Goal: Check status: Check status

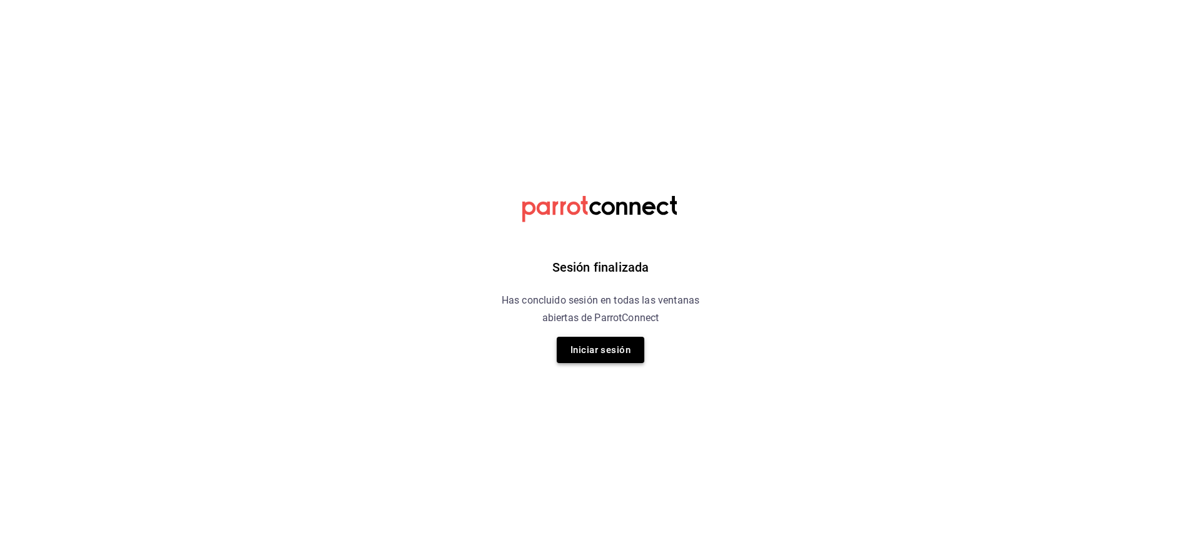
click at [588, 348] on button "Iniciar sesión" at bounding box center [601, 350] width 88 height 26
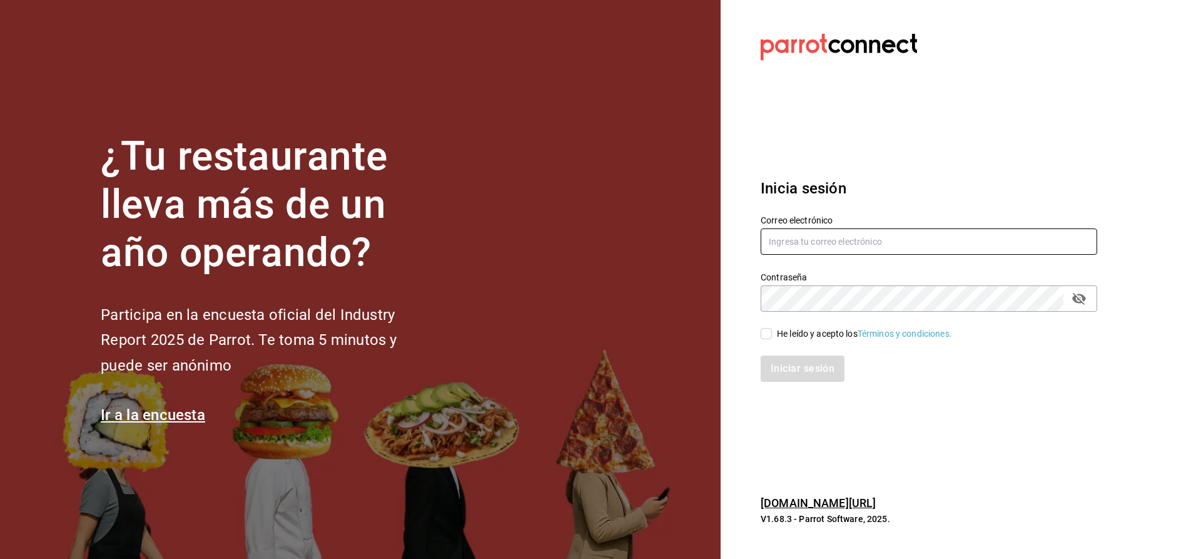
click at [821, 239] on input "text" at bounding box center [929, 241] width 337 height 26
type input "[EMAIL_ADDRESS][PERSON_NAME][DOMAIN_NAME]"
click at [764, 332] on input "He leído y acepto los Términos y condiciones." at bounding box center [766, 333] width 11 height 11
checkbox input "true"
click at [778, 360] on button "Iniciar sesión" at bounding box center [803, 368] width 85 height 26
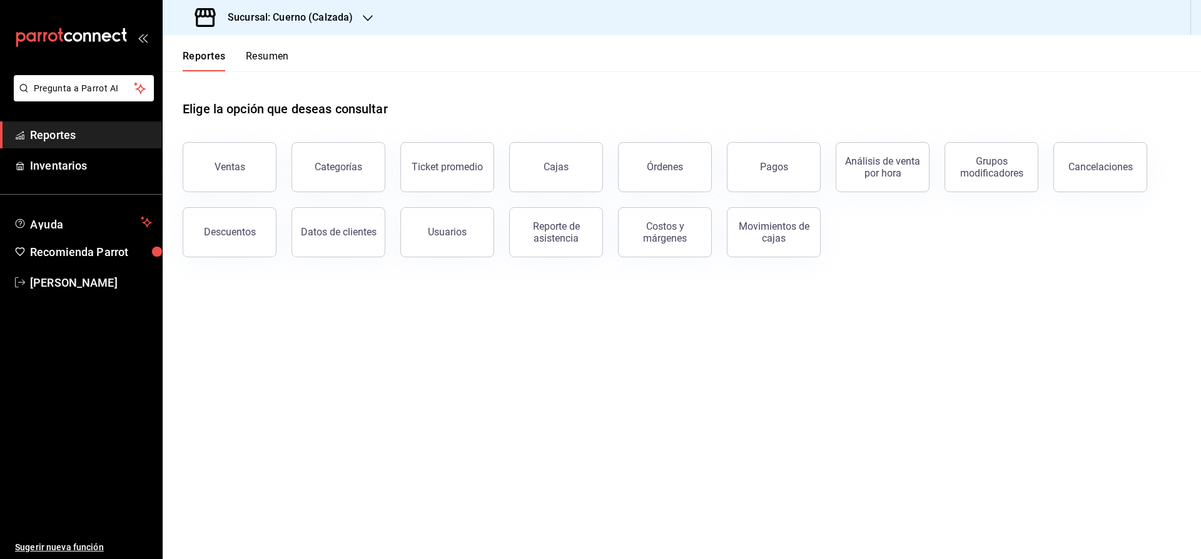
click at [270, 14] on h3 "Sucursal: Cuerno (Calzada)" at bounding box center [285, 17] width 135 height 15
click at [205, 78] on span "Clavadito (Calzada)" at bounding box center [212, 82] width 79 height 13
click at [261, 176] on button "Ventas" at bounding box center [230, 167] width 94 height 50
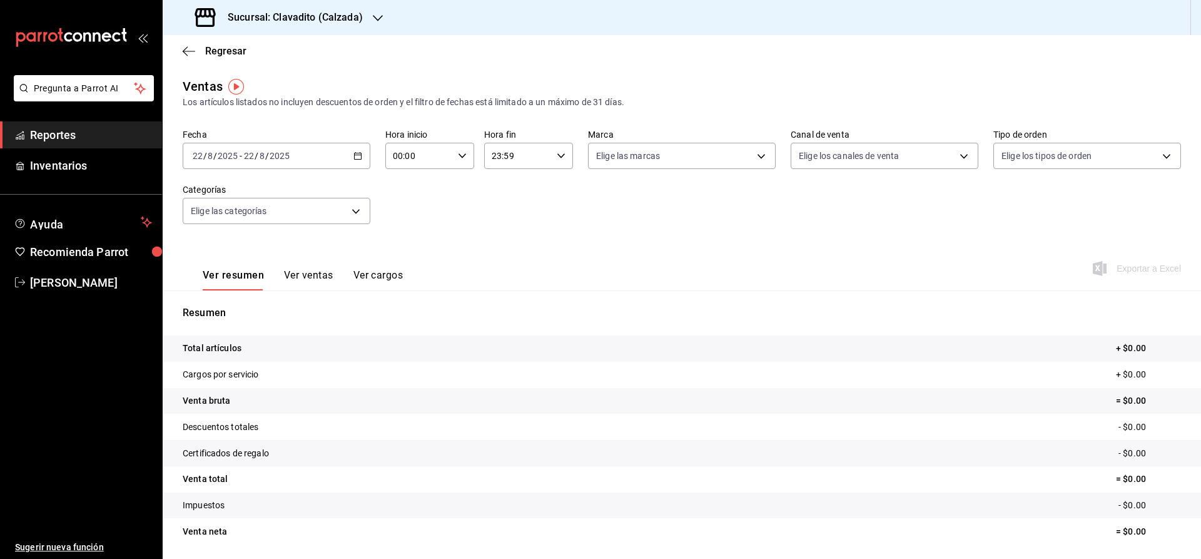
click at [357, 156] on icon "button" at bounding box center [357, 155] width 9 height 9
click at [250, 298] on li "Rango de fechas" at bounding box center [241, 306] width 117 height 28
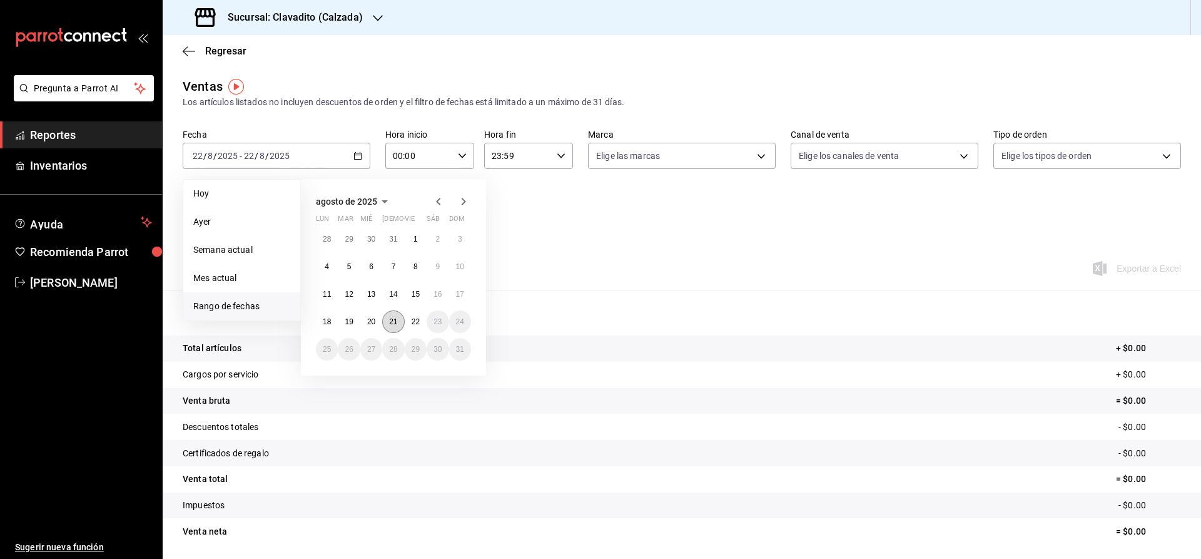
click at [397, 325] on abbr "21" at bounding box center [393, 321] width 8 height 9
click at [392, 321] on abbr "21" at bounding box center [393, 321] width 8 height 9
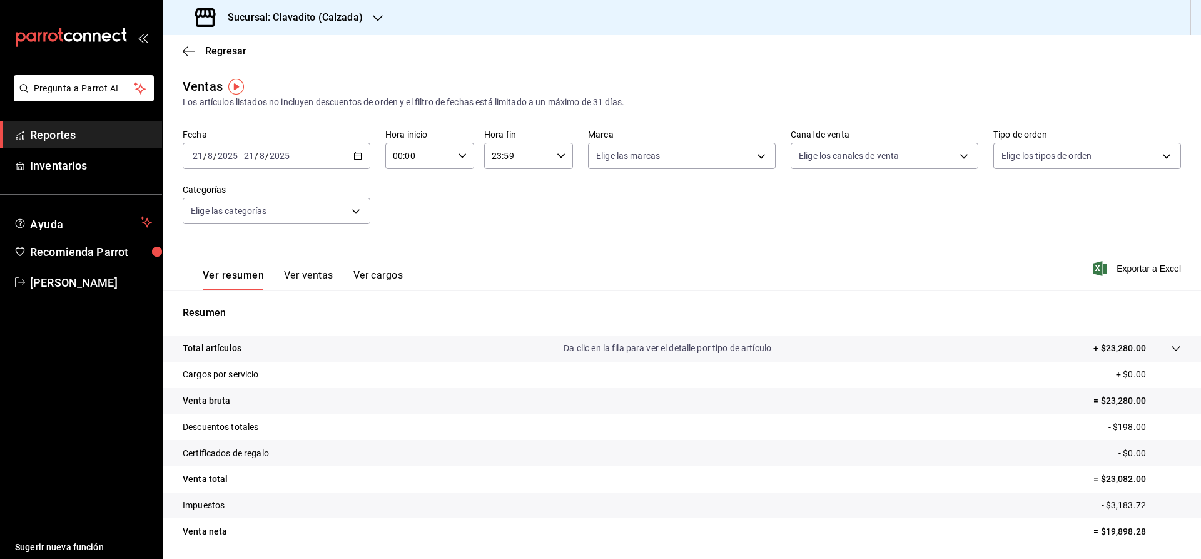
click at [657, 286] on div "Ver resumen Ver ventas Ver cargos Exportar a Excel" at bounding box center [682, 264] width 1038 height 51
click at [450, 153] on input "00:00" at bounding box center [419, 155] width 68 height 25
click at [415, 248] on span "02" at bounding box center [407, 248] width 24 height 10
type input "02:00"
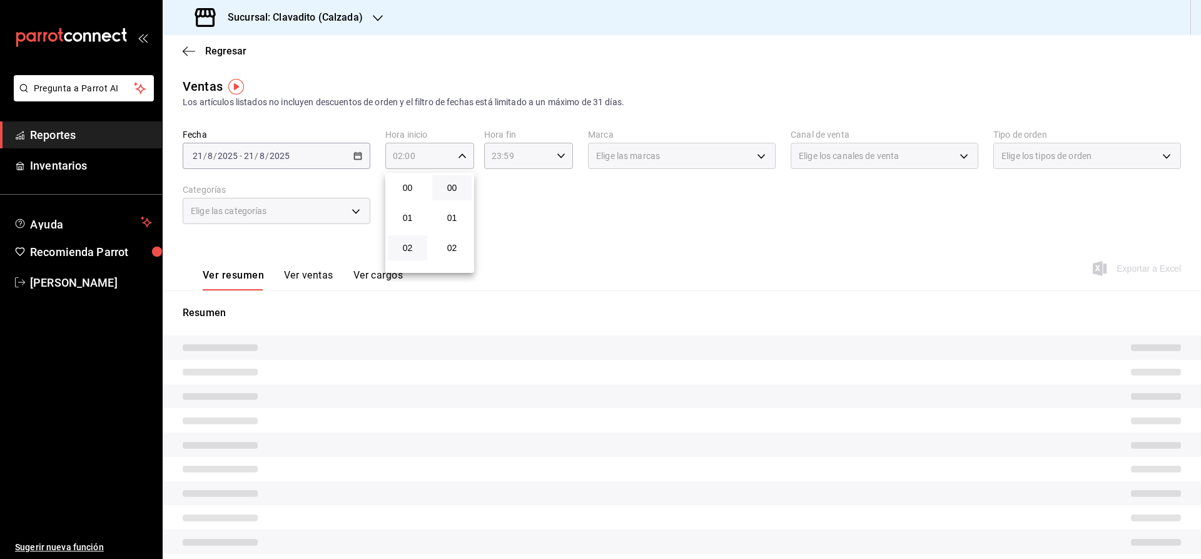
click at [600, 229] on div at bounding box center [600, 279] width 1201 height 559
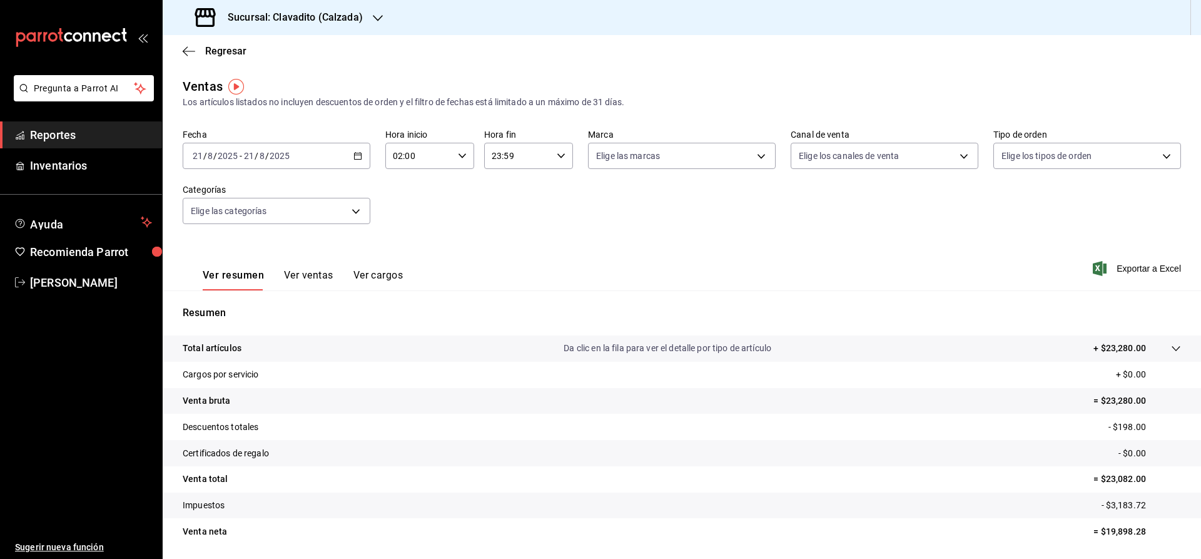
click at [561, 155] on icon "button" at bounding box center [561, 155] width 9 height 9
click at [507, 188] on span "00" at bounding box center [506, 188] width 24 height 10
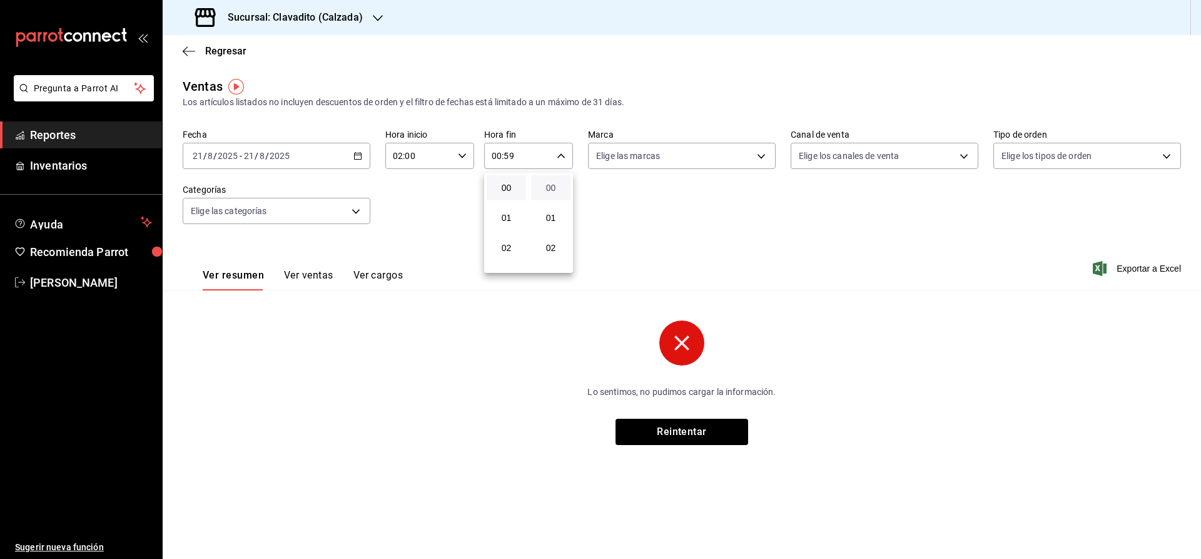
click at [549, 186] on span "00" at bounding box center [551, 188] width 24 height 10
click at [692, 206] on div at bounding box center [600, 279] width 1201 height 559
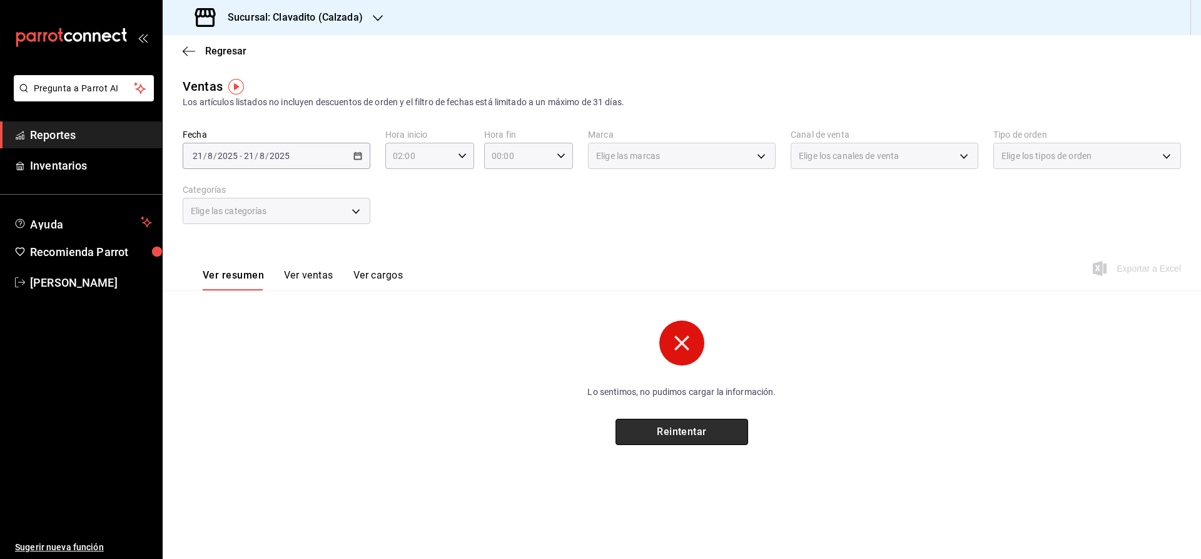
click at [692, 432] on button "Reintentar" at bounding box center [682, 431] width 133 height 26
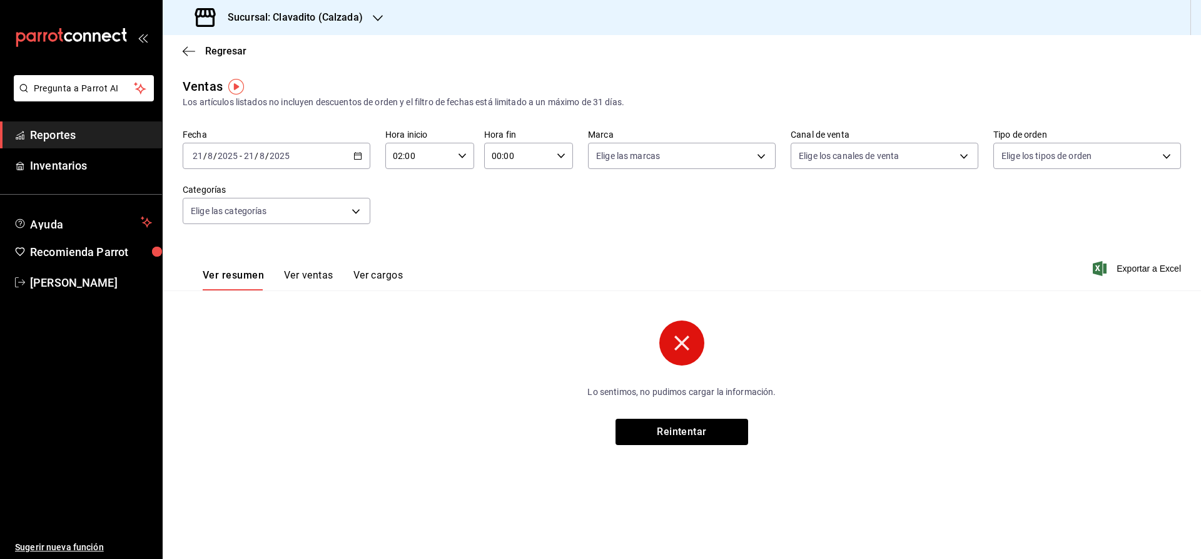
click at [559, 151] on icon "button" at bounding box center [561, 155] width 9 height 9
click at [510, 251] on span "02" at bounding box center [506, 248] width 24 height 10
type input "02:00"
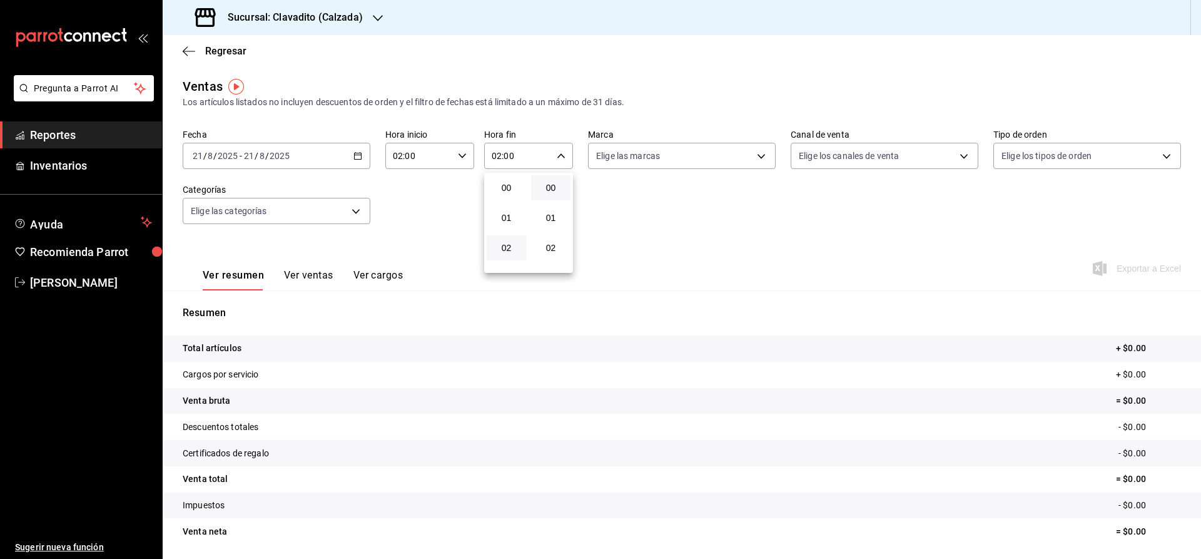
click at [639, 220] on div at bounding box center [600, 279] width 1201 height 559
click at [655, 163] on body "Pregunta a Parrot AI Reportes Inventarios Ayuda Recomienda Parrot Julia Morales…" at bounding box center [600, 279] width 1201 height 559
click at [639, 250] on span "Clavadito - Calzada" at bounding box center [696, 246] width 148 height 13
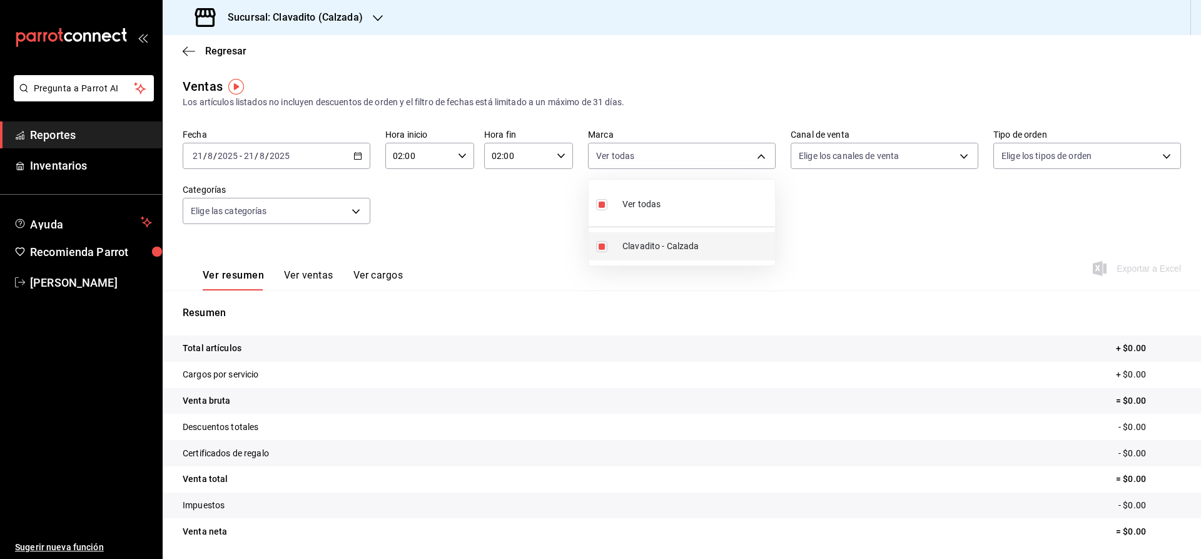
type input "7c6329b2-7c80-4d0a-92e1-359a60270725"
checkbox input "true"
click at [809, 237] on div at bounding box center [600, 279] width 1201 height 559
click at [358, 156] on icon "button" at bounding box center [357, 155] width 9 height 9
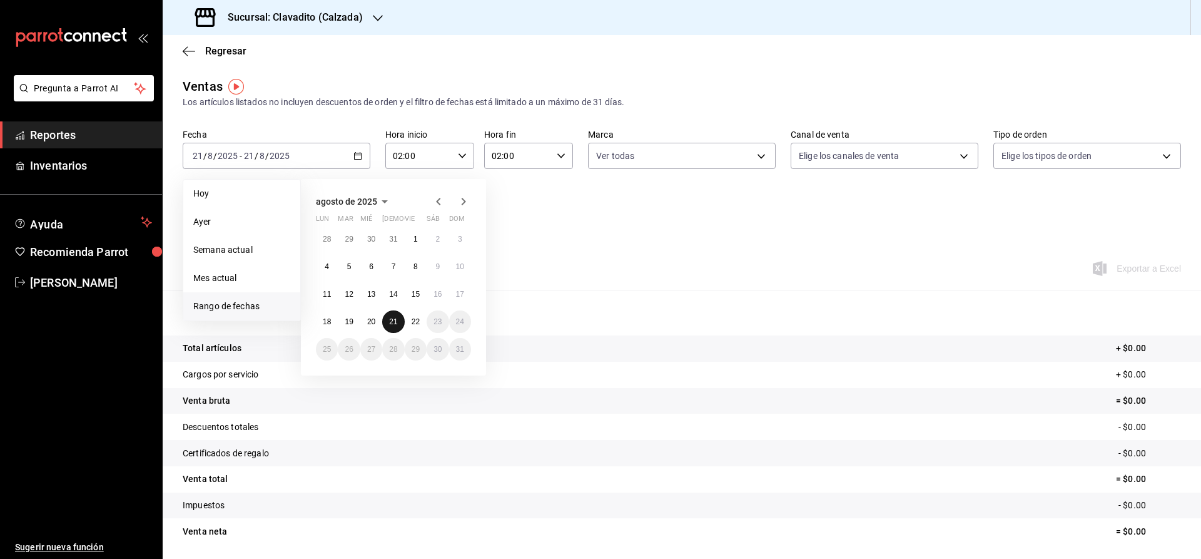
click at [395, 322] on abbr "21" at bounding box center [393, 321] width 8 height 9
click at [413, 322] on abbr "22" at bounding box center [416, 321] width 8 height 9
